Goal: Find specific fact

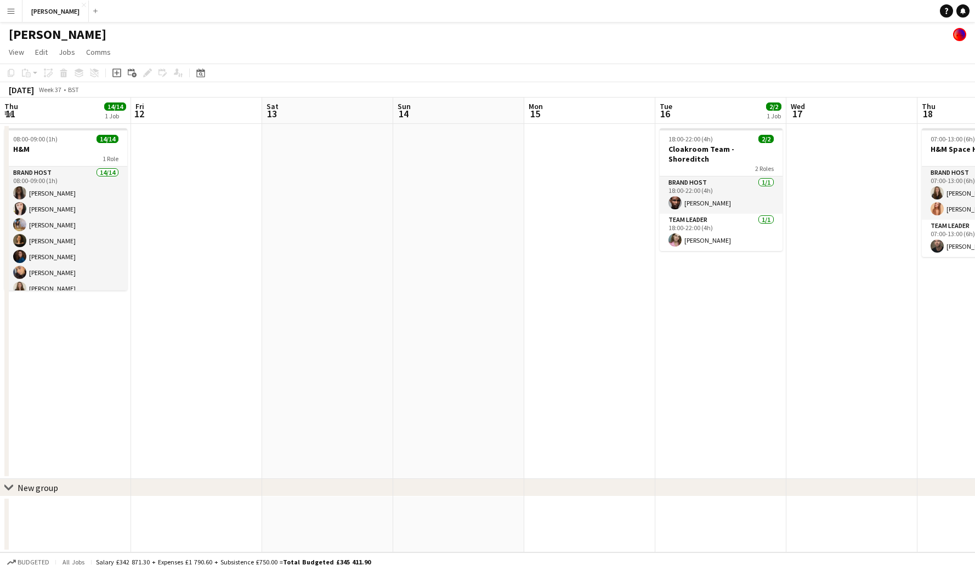
scroll to position [120, 0]
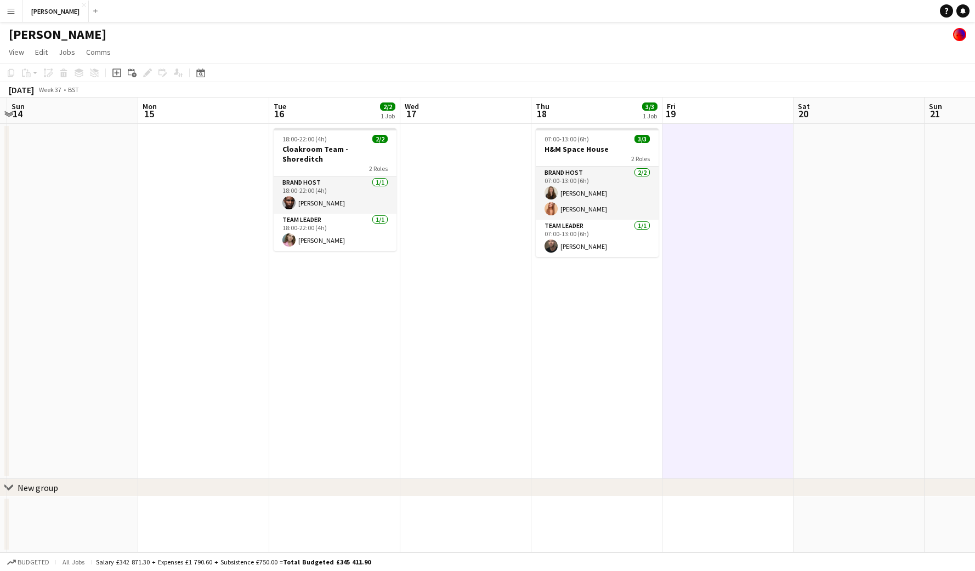
click at [13, 13] on app-icon "Menu" at bounding box center [11, 11] width 9 height 9
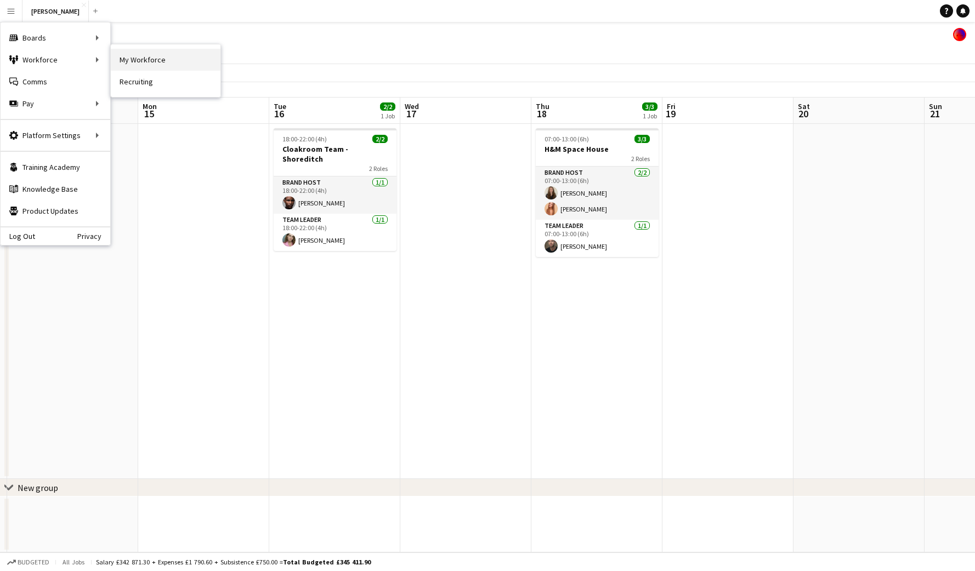
click at [150, 55] on link "My Workforce" at bounding box center [166, 60] width 110 height 22
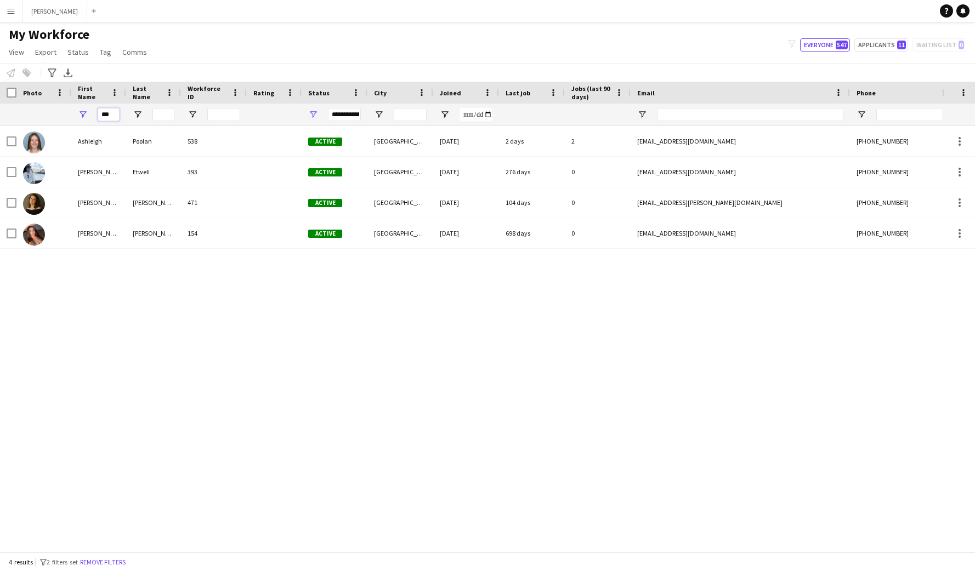
click at [112, 115] on input "***" at bounding box center [109, 114] width 22 height 13
type input "*"
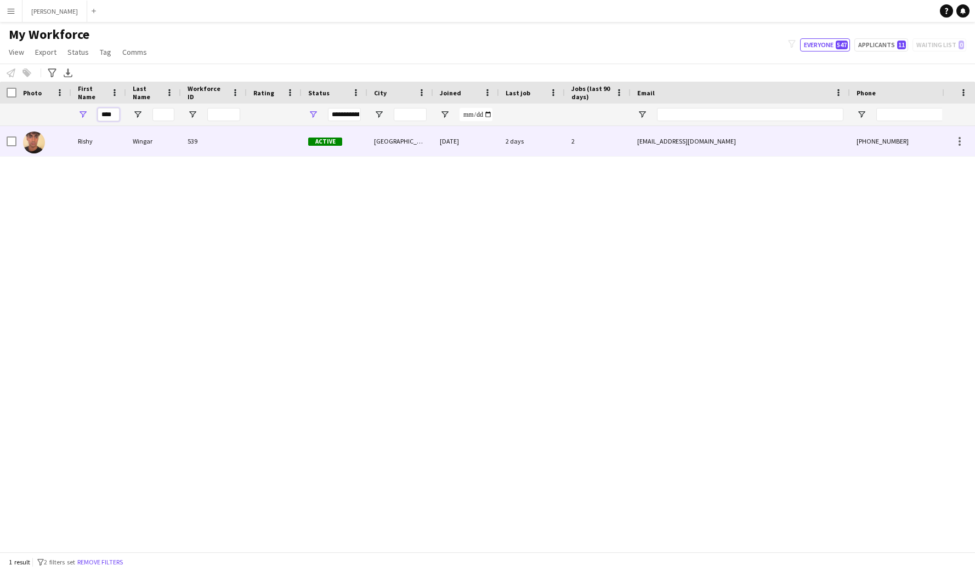
type input "****"
click at [93, 140] on div "Rishy" at bounding box center [98, 141] width 55 height 30
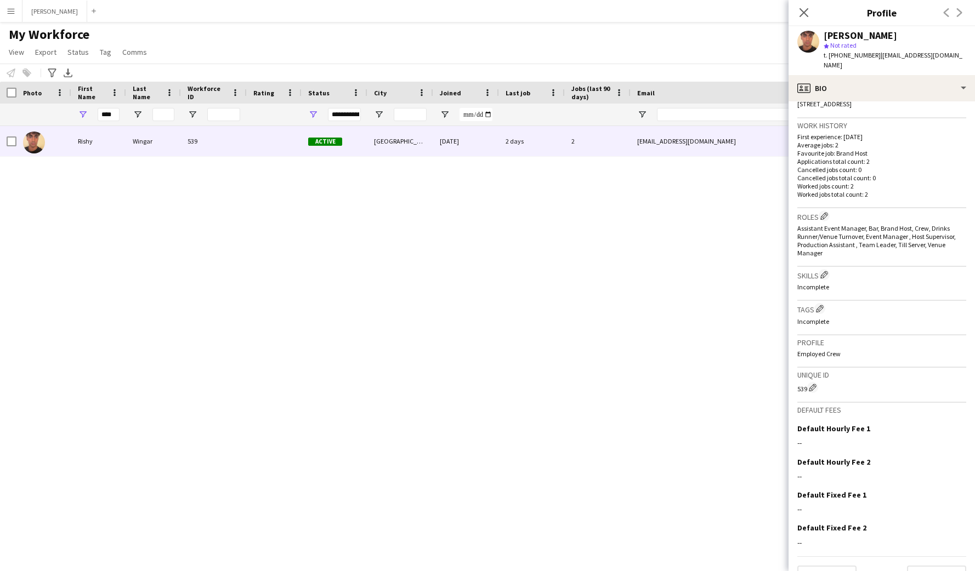
scroll to position [267, 0]
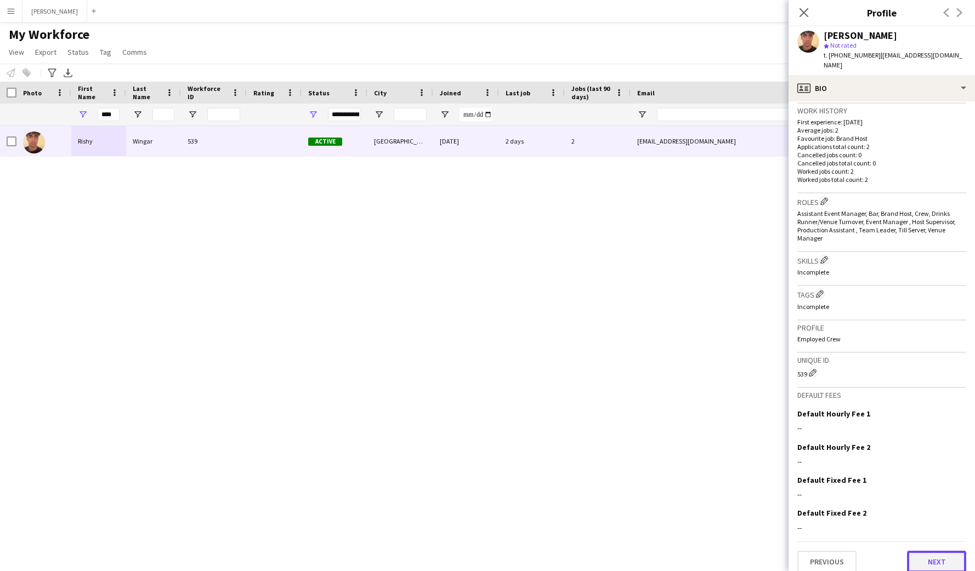
click at [942, 553] on button "Next" at bounding box center [936, 562] width 59 height 22
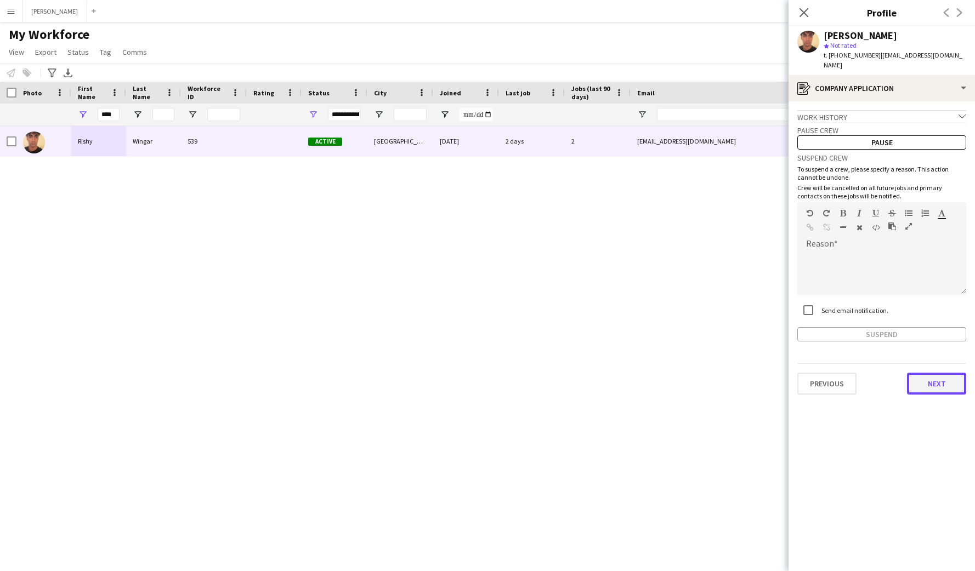
click at [936, 373] on button "Next" at bounding box center [936, 384] width 59 height 22
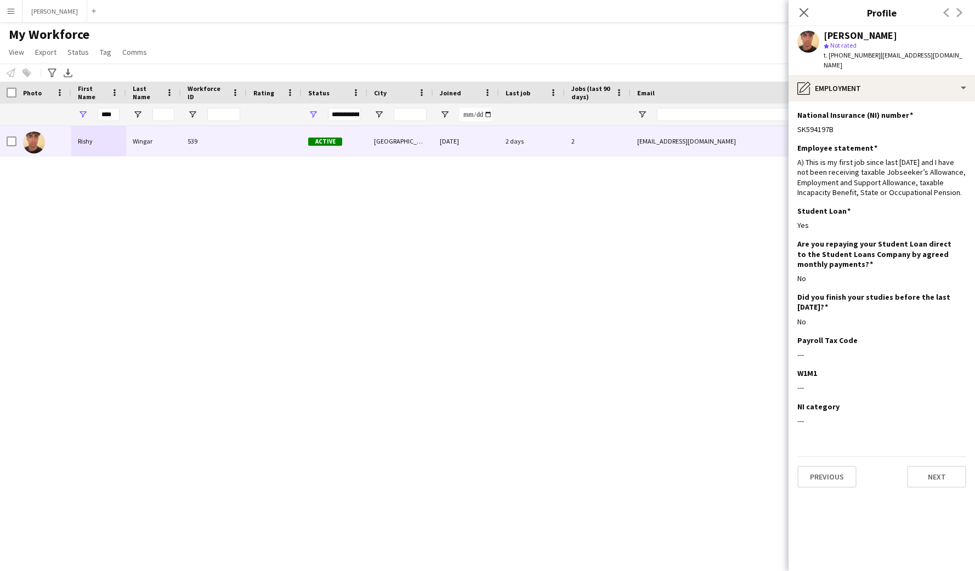
drag, startPoint x: 834, startPoint y: 118, endPoint x: 790, endPoint y: 118, distance: 43.3
click at [790, 118] on app-section-data-types "National Insurance (NI) number Edit this field SK594197B Employee statement Edi…" at bounding box center [881, 336] width 186 height 470
copy div "SK594197B"
click at [944, 466] on button "Next" at bounding box center [936, 477] width 59 height 22
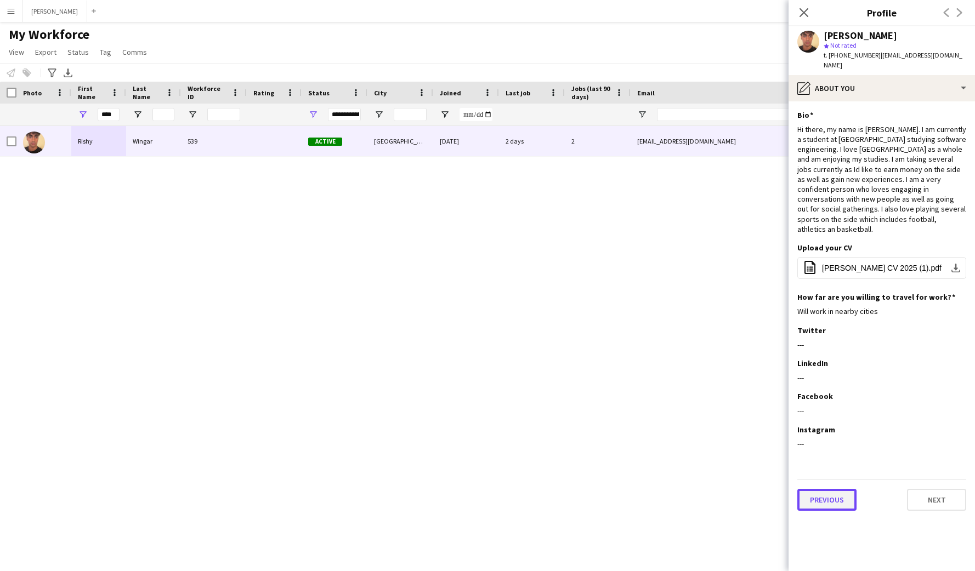
click at [838, 489] on button "Previous" at bounding box center [826, 500] width 59 height 22
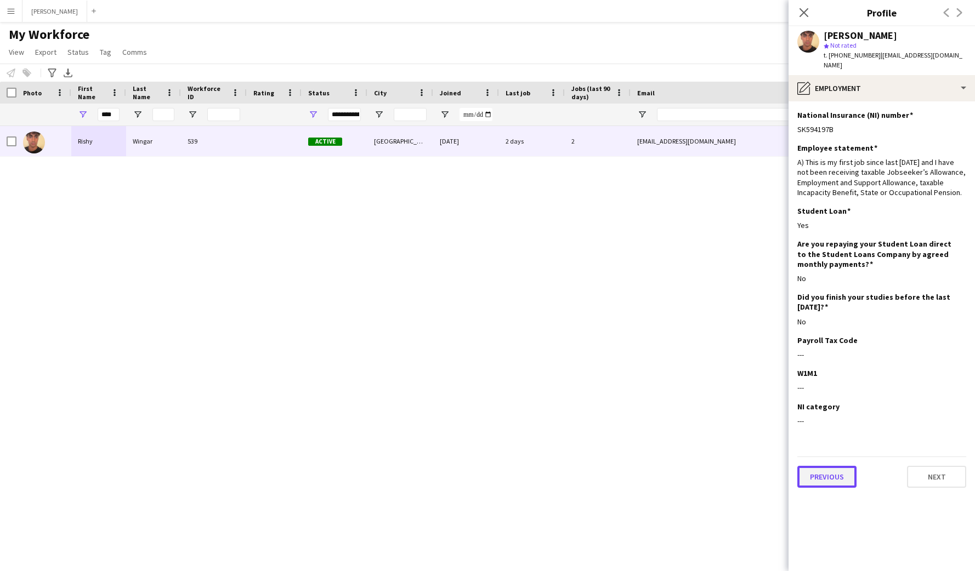
click at [835, 466] on button "Previous" at bounding box center [826, 477] width 59 height 22
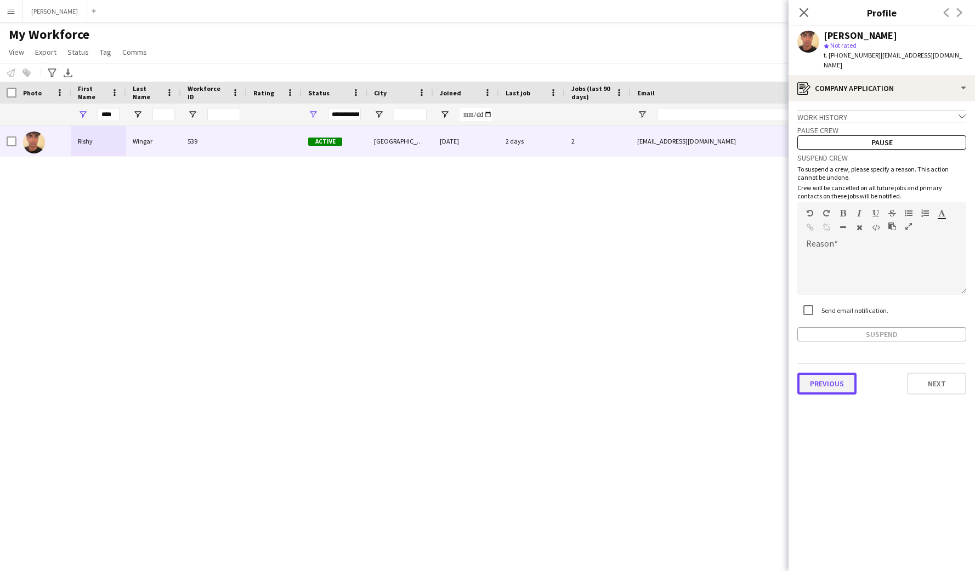
click at [842, 373] on button "Previous" at bounding box center [826, 384] width 59 height 22
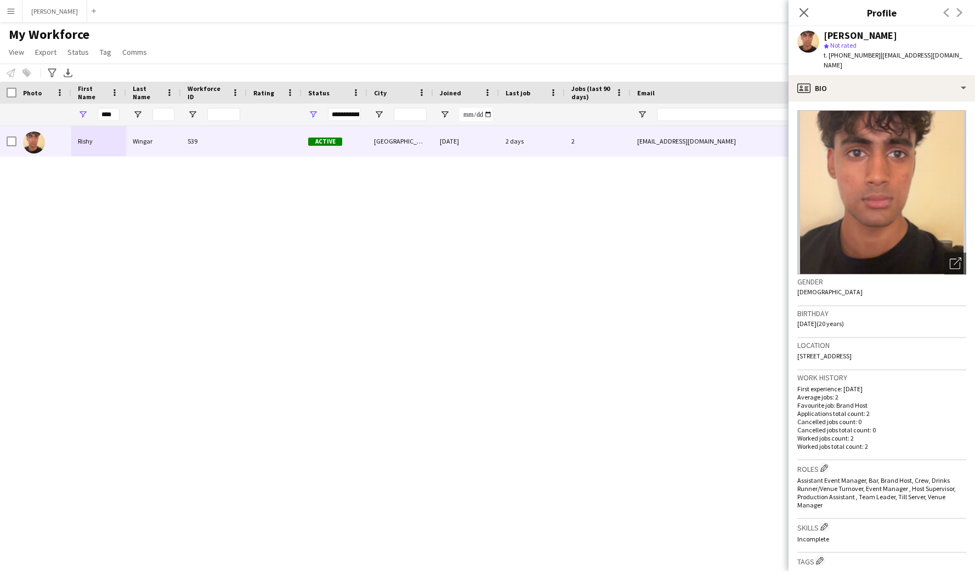
drag, startPoint x: 875, startPoint y: 344, endPoint x: 833, endPoint y: 346, distance: 42.3
click at [833, 352] on span "[STREET_ADDRESS]" at bounding box center [824, 356] width 54 height 8
copy span "[STREET_ADDRESS]"
drag, startPoint x: 897, startPoint y: 345, endPoint x: 879, endPoint y: 344, distance: 18.1
click at [851, 352] on span "[STREET_ADDRESS]" at bounding box center [824, 356] width 54 height 8
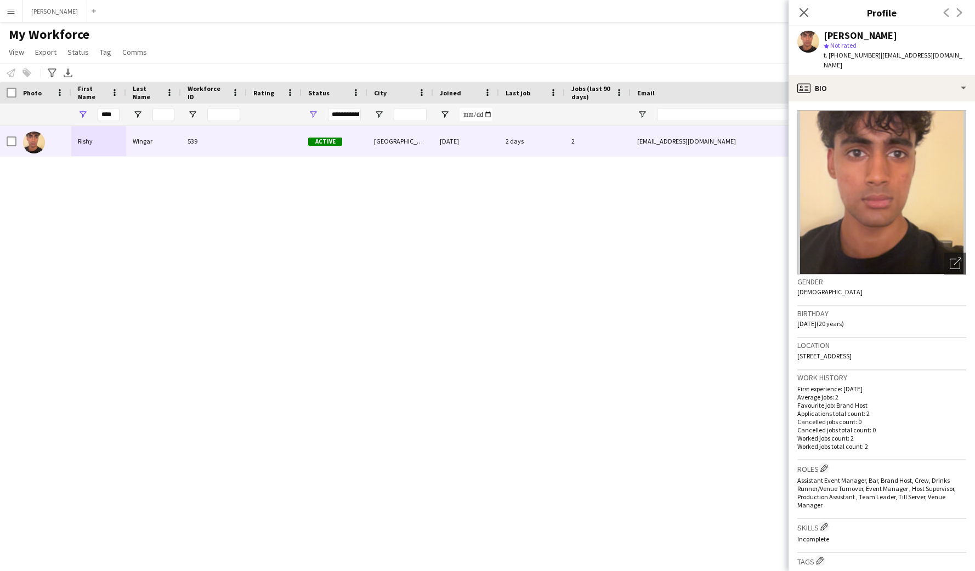
copy span "[GEOGRAPHIC_DATA],"
drag, startPoint x: 926, startPoint y: 344, endPoint x: 901, endPoint y: 341, distance: 25.9
click at [901, 341] on div "Location [STREET_ADDRESS]" at bounding box center [881, 354] width 169 height 32
copy span "F10 3EF"
drag, startPoint x: 871, startPoint y: 55, endPoint x: 832, endPoint y: 59, distance: 39.1
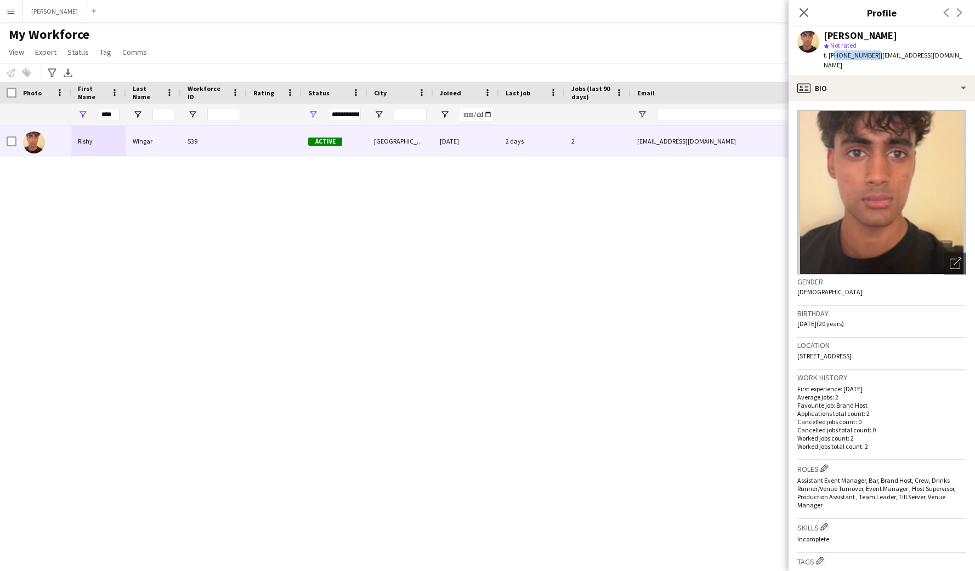
click at [832, 59] on span "t. [PHONE_NUMBER]" at bounding box center [851, 55] width 57 height 8
copy span "447307215170"
drag, startPoint x: 963, startPoint y: 55, endPoint x: 876, endPoint y: 59, distance: 87.2
click at [876, 59] on div "[PERSON_NAME] star Not rated t. [PHONE_NUMBER] | [EMAIL_ADDRESS][DOMAIN_NAME]" at bounding box center [881, 50] width 186 height 49
copy span "[EMAIL_ADDRESS][DOMAIN_NAME]"
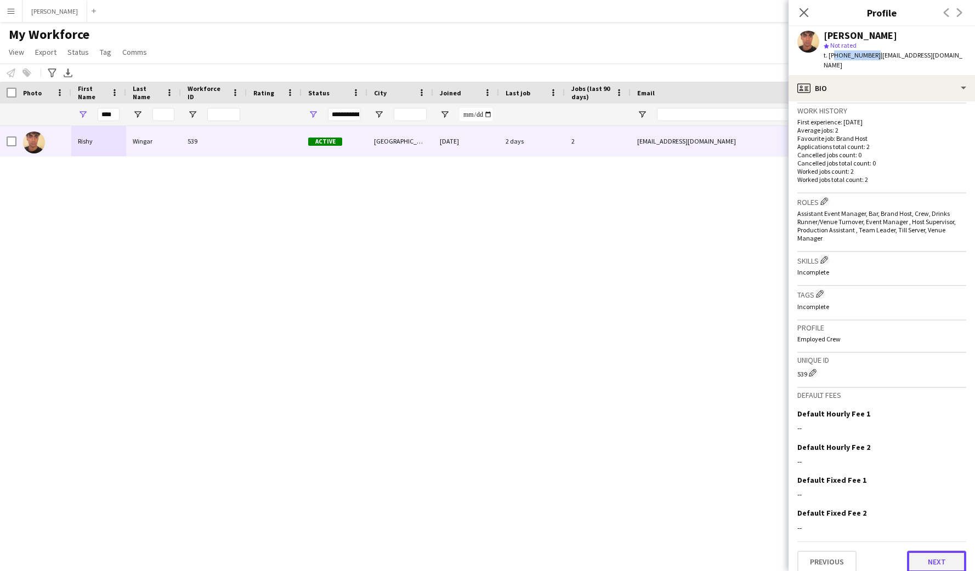
click at [932, 551] on button "Next" at bounding box center [936, 562] width 59 height 22
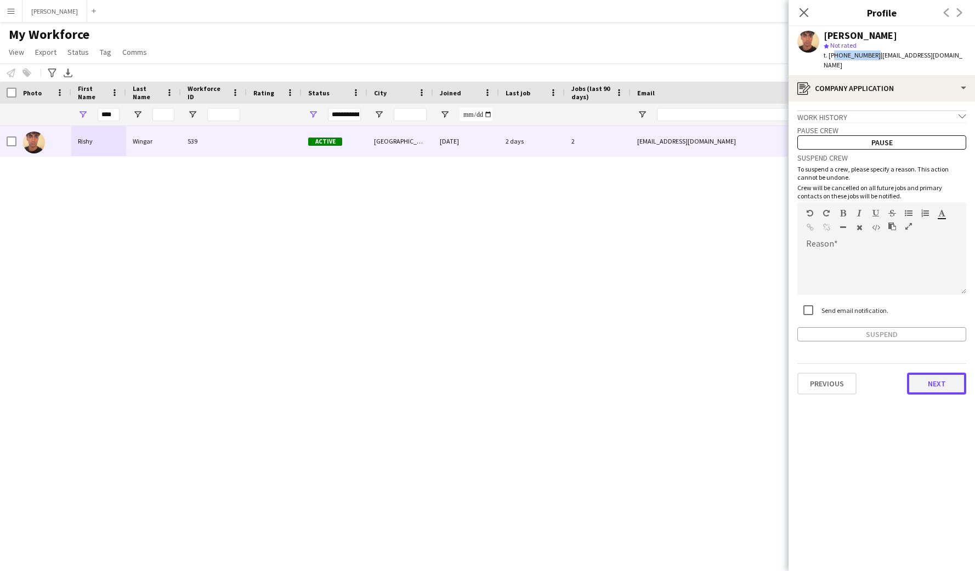
click at [931, 378] on button "Next" at bounding box center [936, 384] width 59 height 22
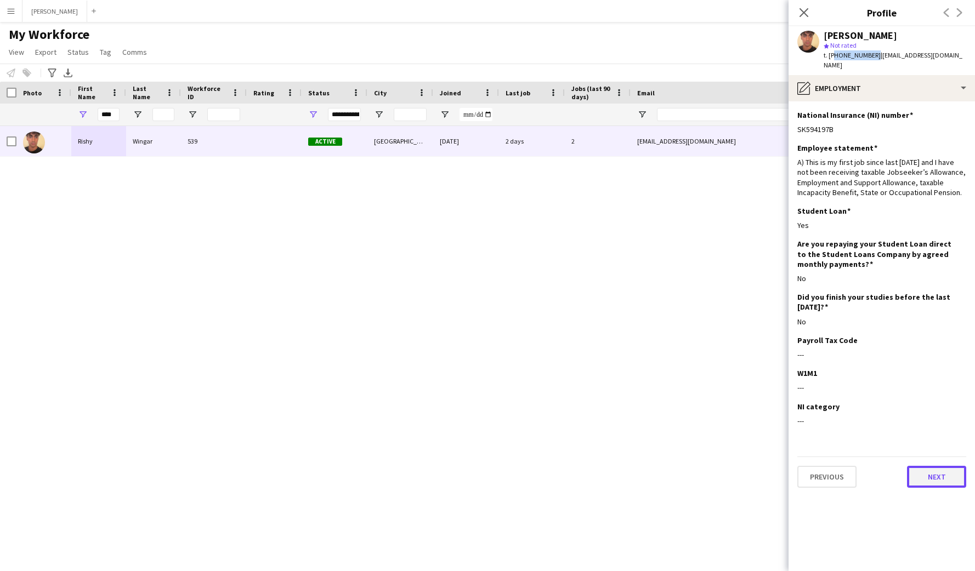
click at [940, 466] on button "Next" at bounding box center [936, 477] width 59 height 22
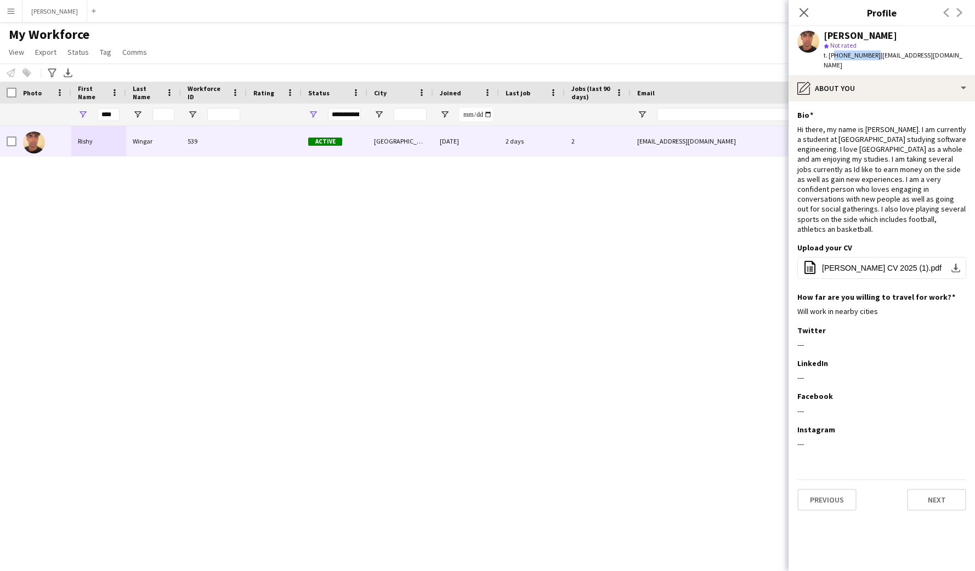
click at [937, 498] on app-section-data-types "Bio Edit this field Hi there, my name is [PERSON_NAME]. I am currently a studen…" at bounding box center [881, 336] width 186 height 470
click at [937, 489] on button "Next" at bounding box center [936, 500] width 59 height 22
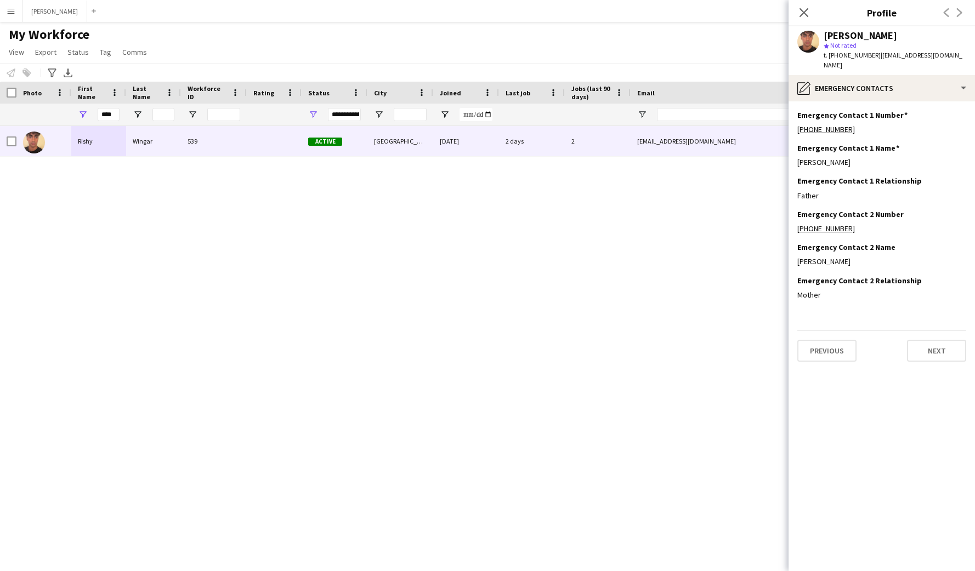
drag, startPoint x: 891, startPoint y: 151, endPoint x: 794, endPoint y: 151, distance: 97.0
click at [794, 151] on app-section-data-types "Emergency Contact 1 Number Edit this field [PHONE_NUMBER] Emergency Contact 1 N…" at bounding box center [881, 336] width 186 height 470
copy div "[PERSON_NAME]"
drag, startPoint x: 855, startPoint y: 121, endPoint x: 802, endPoint y: 122, distance: 53.2
click at [802, 124] on div "[PHONE_NUMBER]" at bounding box center [881, 129] width 169 height 10
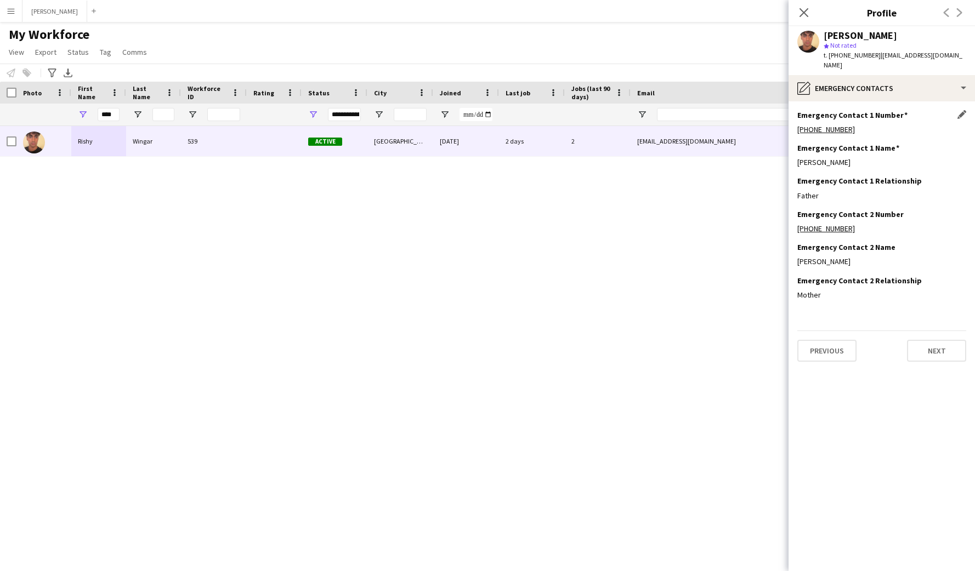
copy link "4407307215170"
click at [941, 342] on button "Next" at bounding box center [936, 351] width 59 height 22
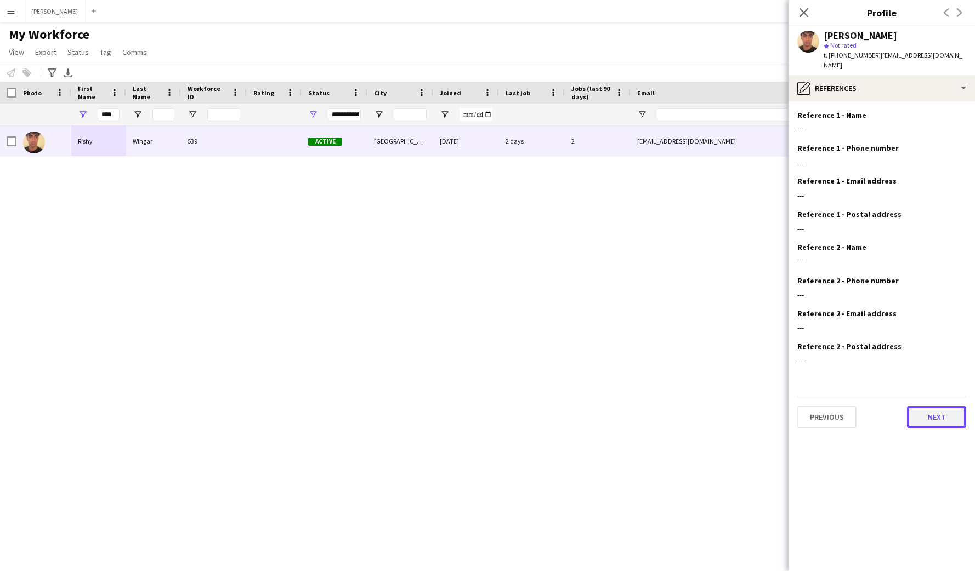
click at [929, 409] on button "Next" at bounding box center [936, 417] width 59 height 22
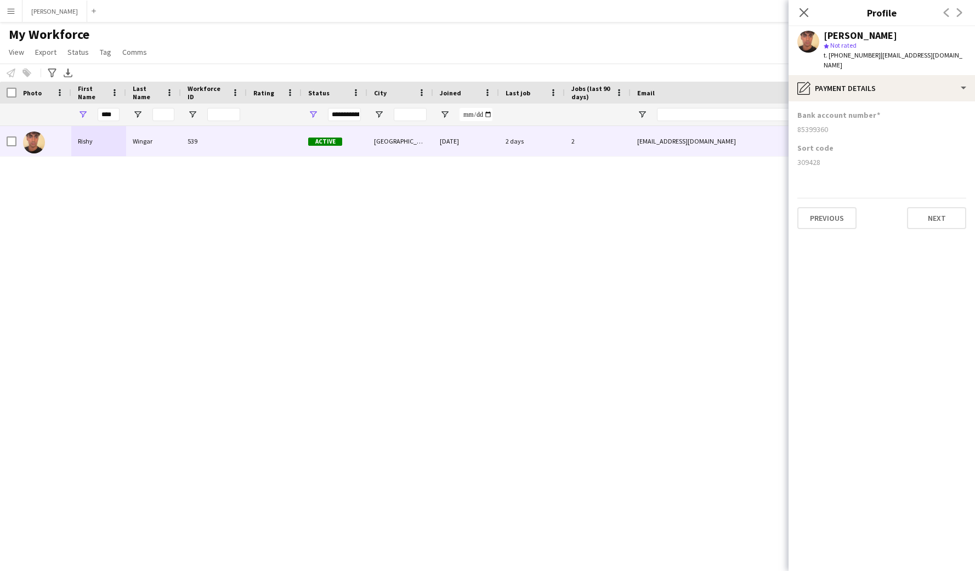
click at [833, 124] on div "85399360" at bounding box center [881, 129] width 169 height 10
drag, startPoint x: 829, startPoint y: 119, endPoint x: 796, endPoint y: 124, distance: 32.7
click at [797, 124] on div "85399360" at bounding box center [881, 129] width 169 height 10
copy div "85399360"
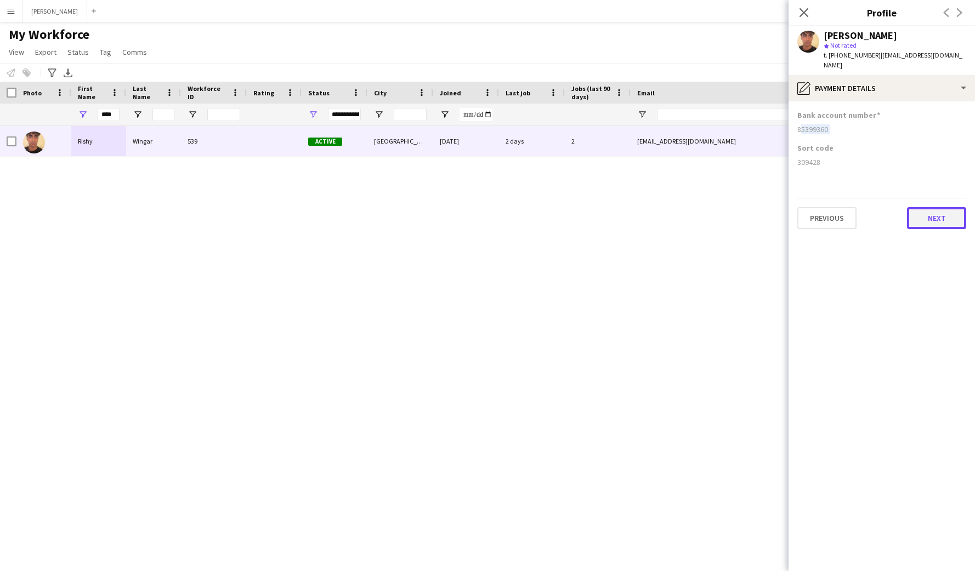
click at [935, 207] on button "Next" at bounding box center [936, 218] width 59 height 22
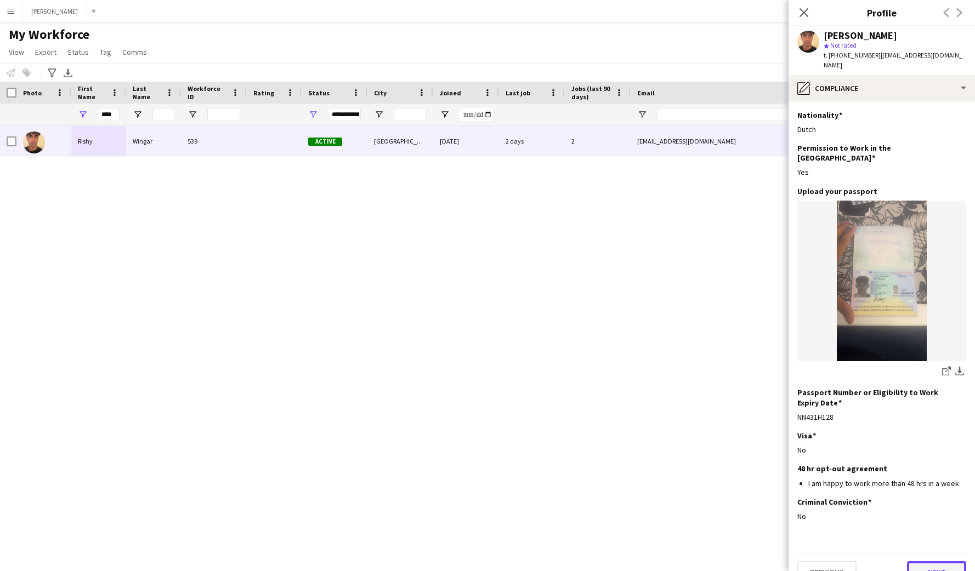
click at [935, 561] on button "Next" at bounding box center [936, 572] width 59 height 22
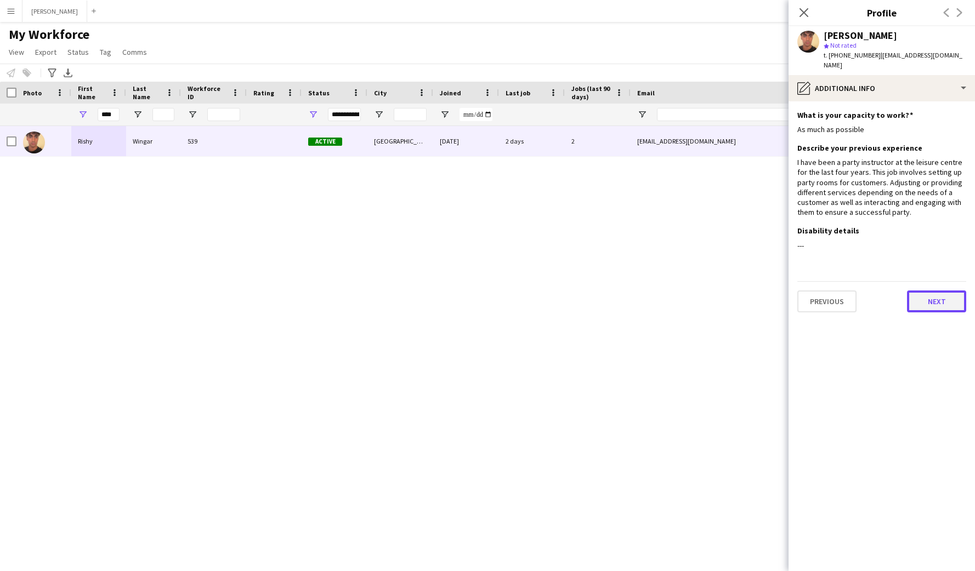
click at [945, 294] on button "Next" at bounding box center [936, 302] width 59 height 22
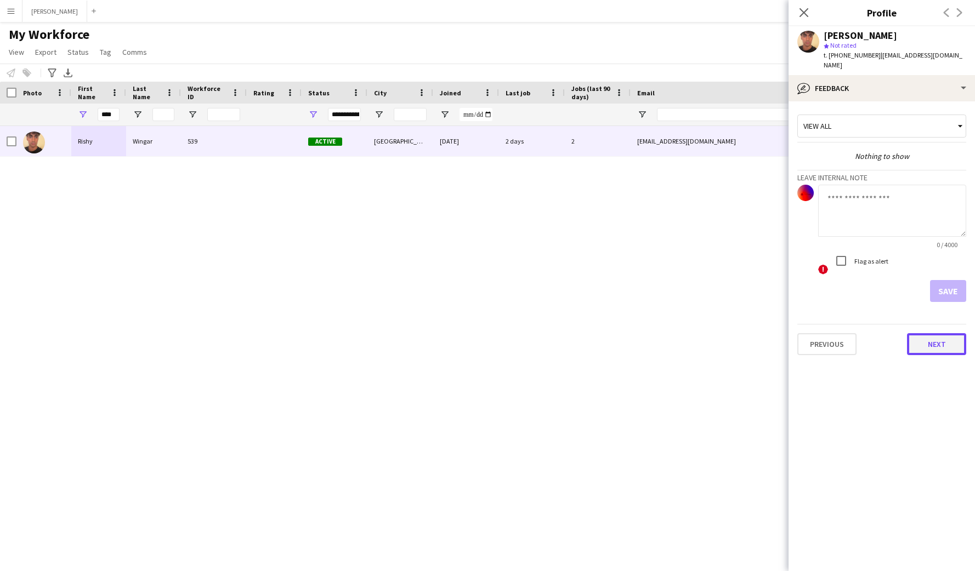
click at [946, 333] on button "Next" at bounding box center [936, 344] width 59 height 22
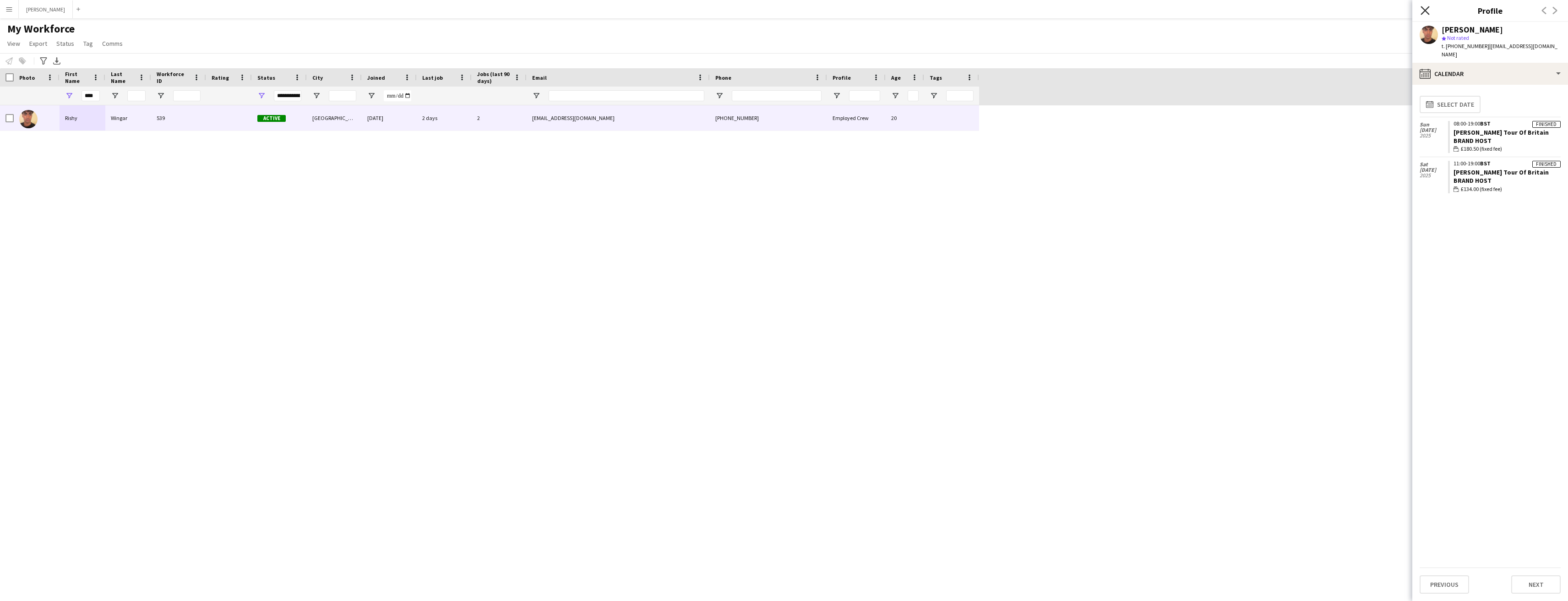
click at [814, 12] on icon at bounding box center [1424, 10] width 8 height 8
